Goal: Navigation & Orientation: Find specific page/section

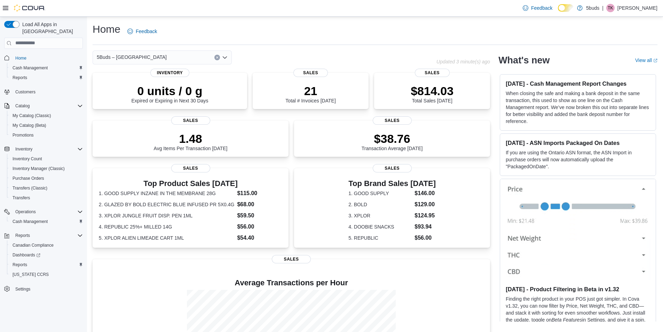
click at [625, 15] on div "Feedback Dark Mode 5buds | TK Toni Kytwayhat" at bounding box center [589, 8] width 138 height 14
click at [604, 10] on p "|" at bounding box center [602, 8] width 1 height 8
click at [619, 68] on span "Sign Out" at bounding box center [612, 68] width 19 height 7
